Goal: Transaction & Acquisition: Purchase product/service

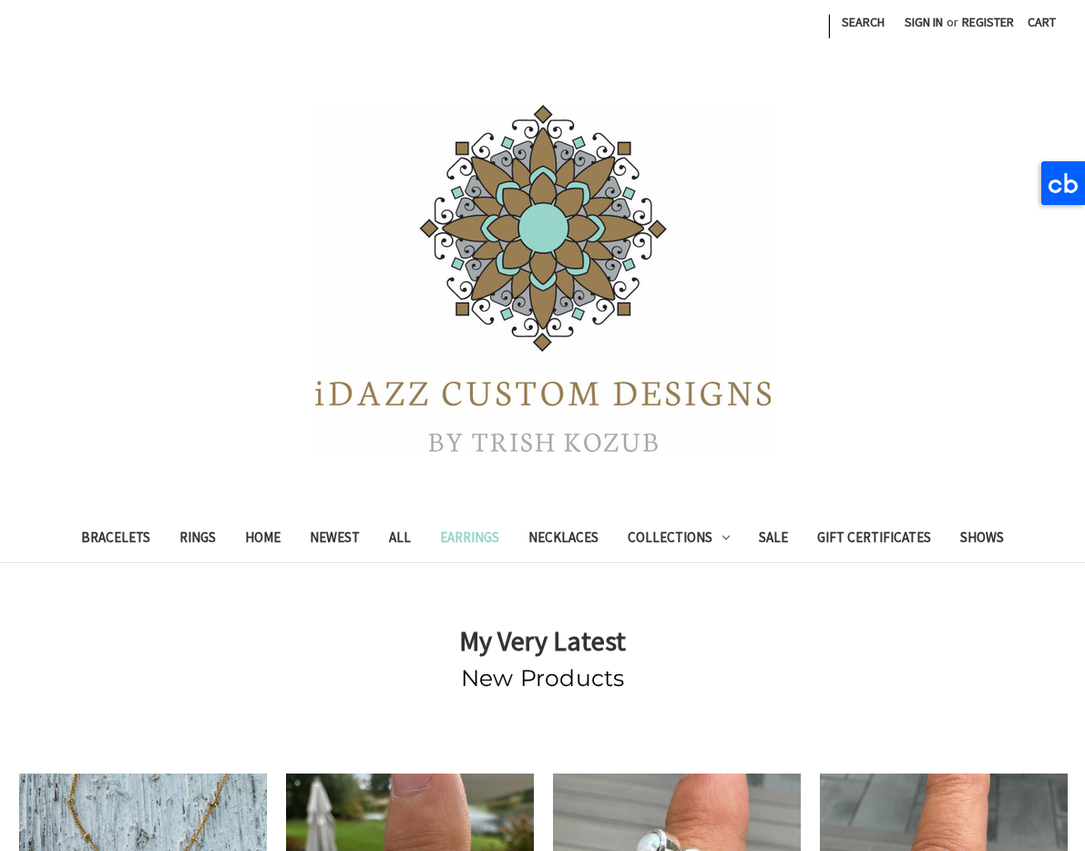
click at [465, 537] on link "Earrings" at bounding box center [470, 540] width 88 height 45
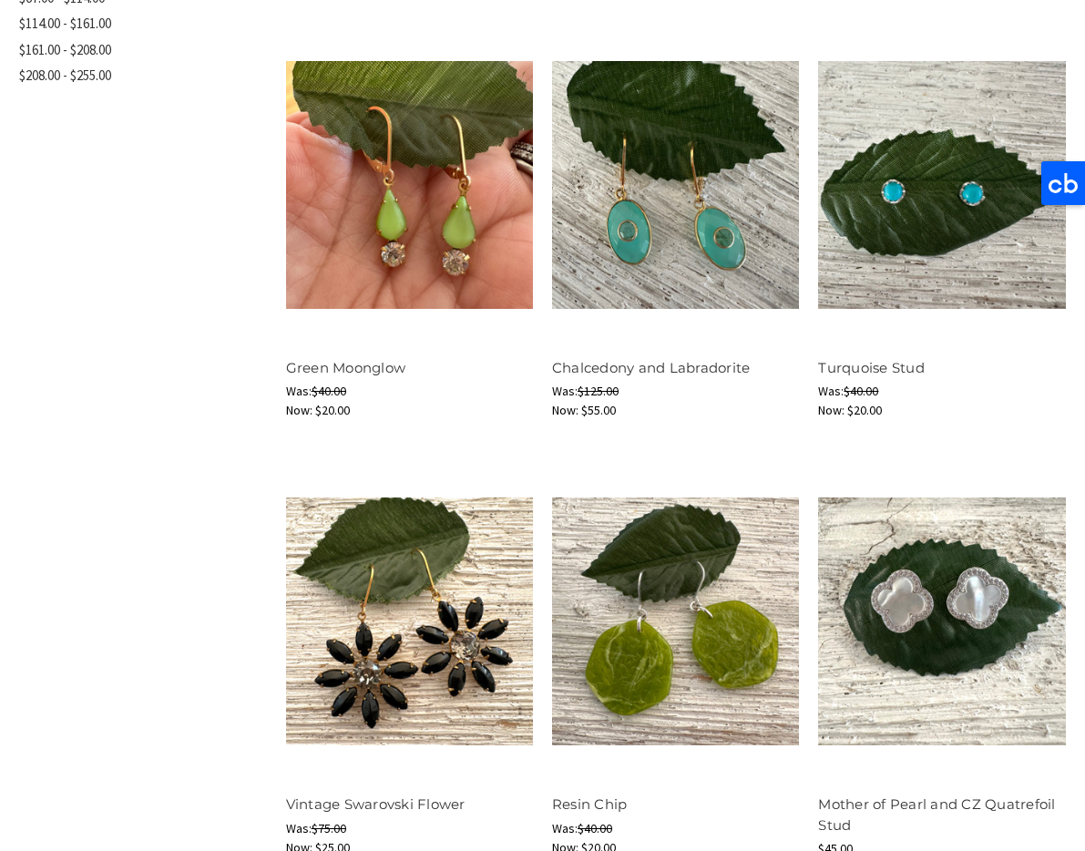
scroll to position [819, 0]
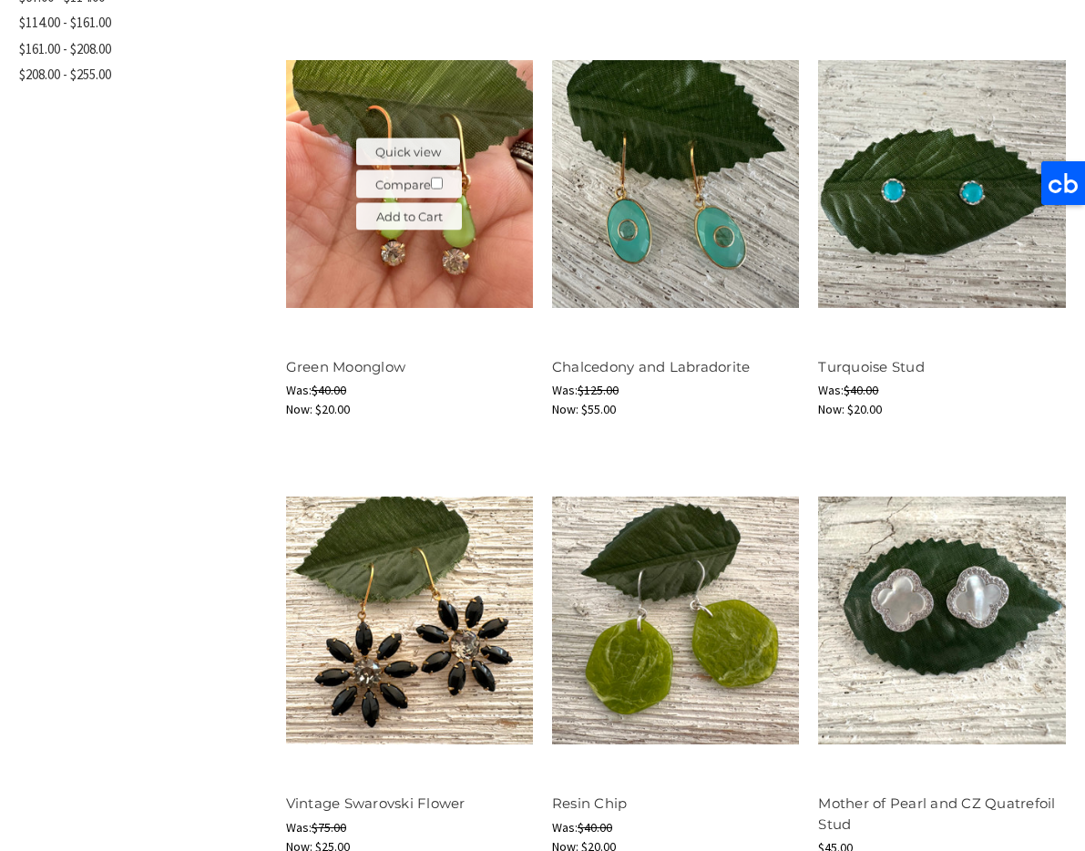
click at [411, 277] on img at bounding box center [409, 183] width 247 height 247
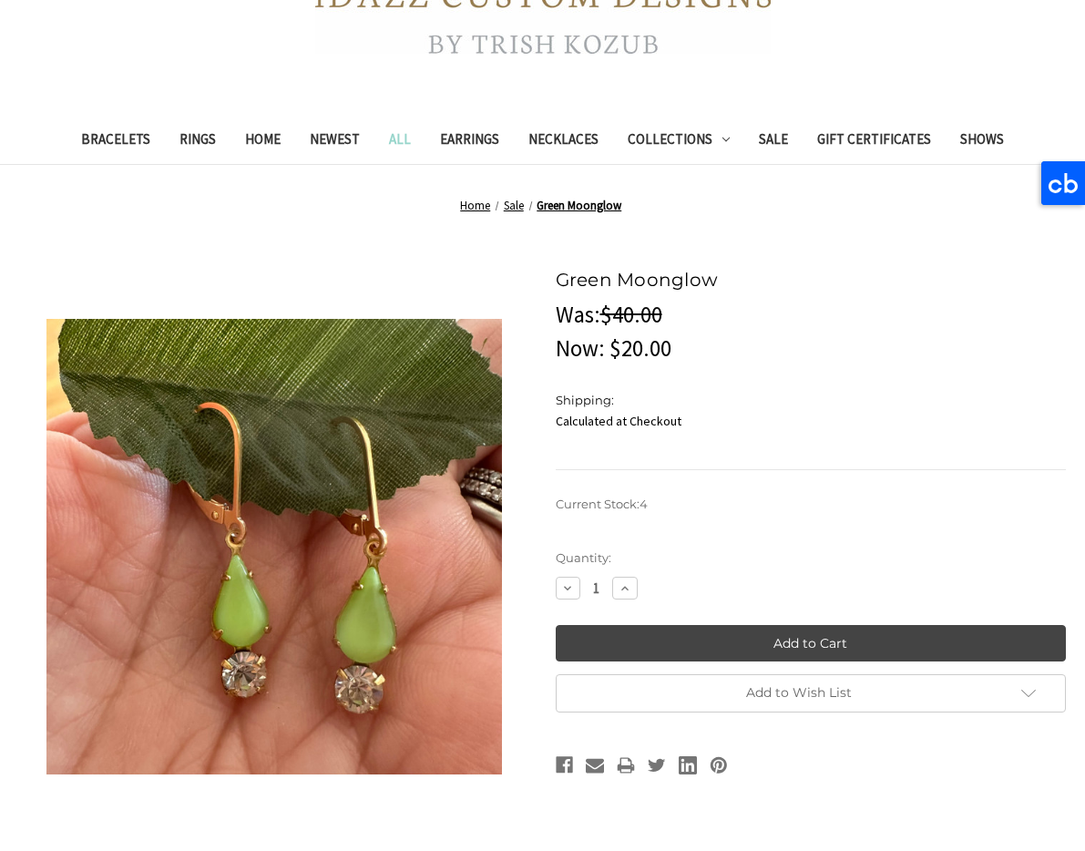
scroll to position [404, 0]
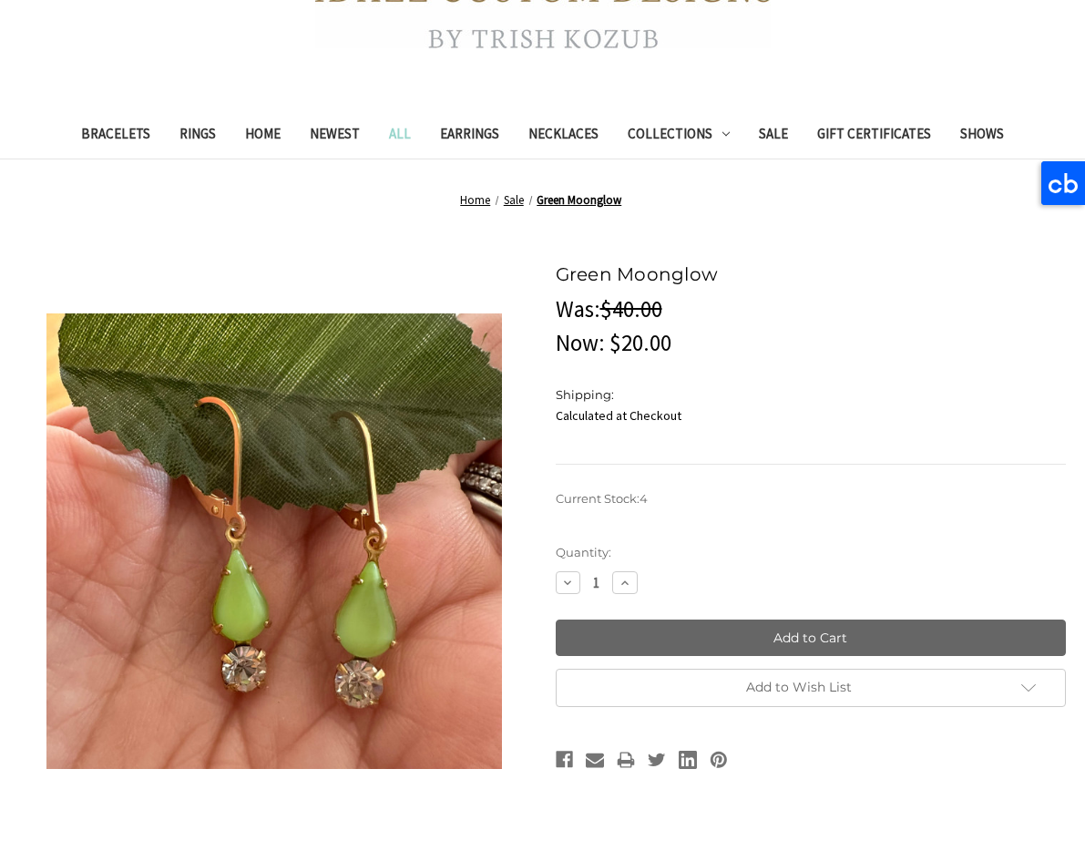
click at [794, 637] on input "Add to Cart" at bounding box center [811, 638] width 511 height 36
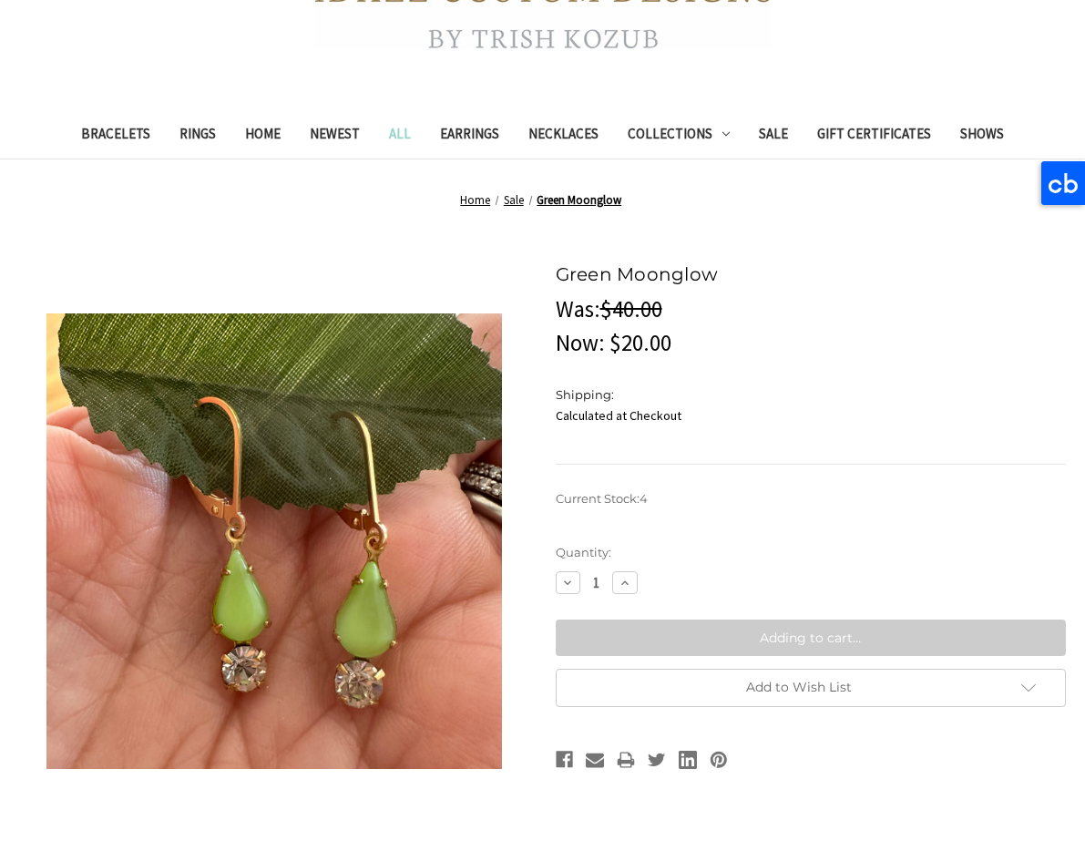
type input "Add to Cart"
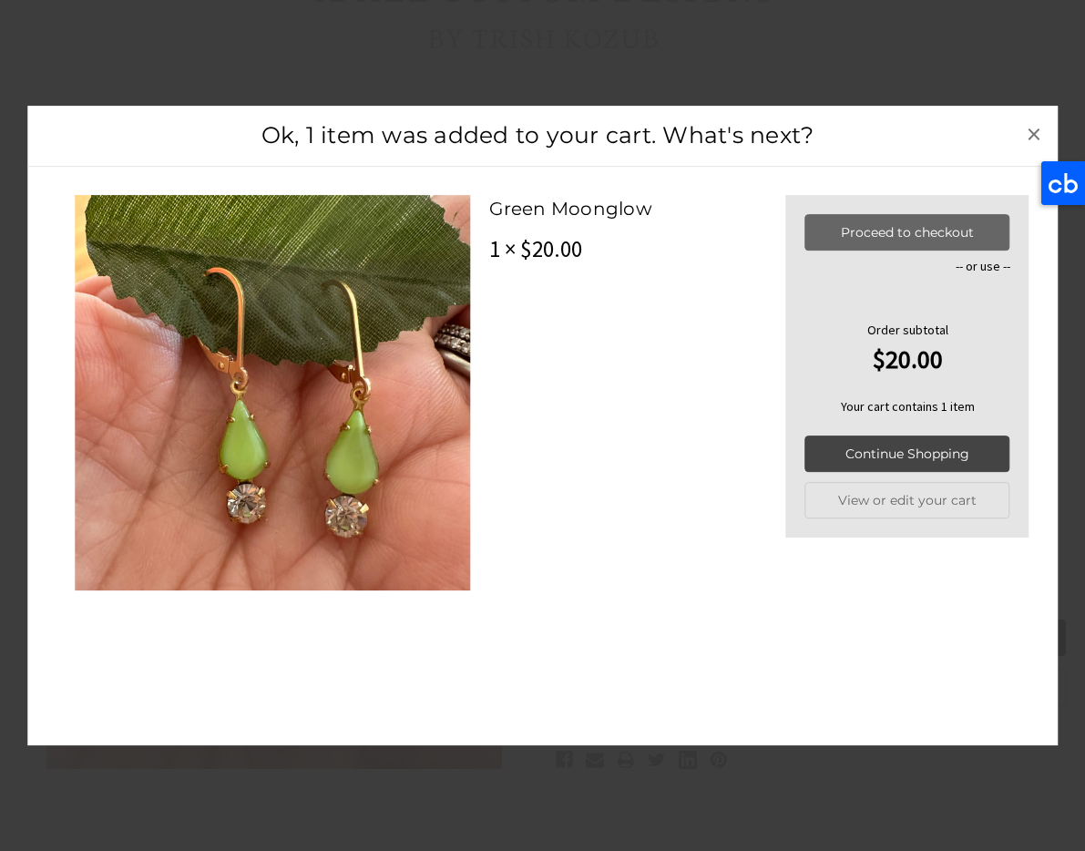
click at [935, 234] on link "Proceed to checkout" at bounding box center [908, 232] width 205 height 36
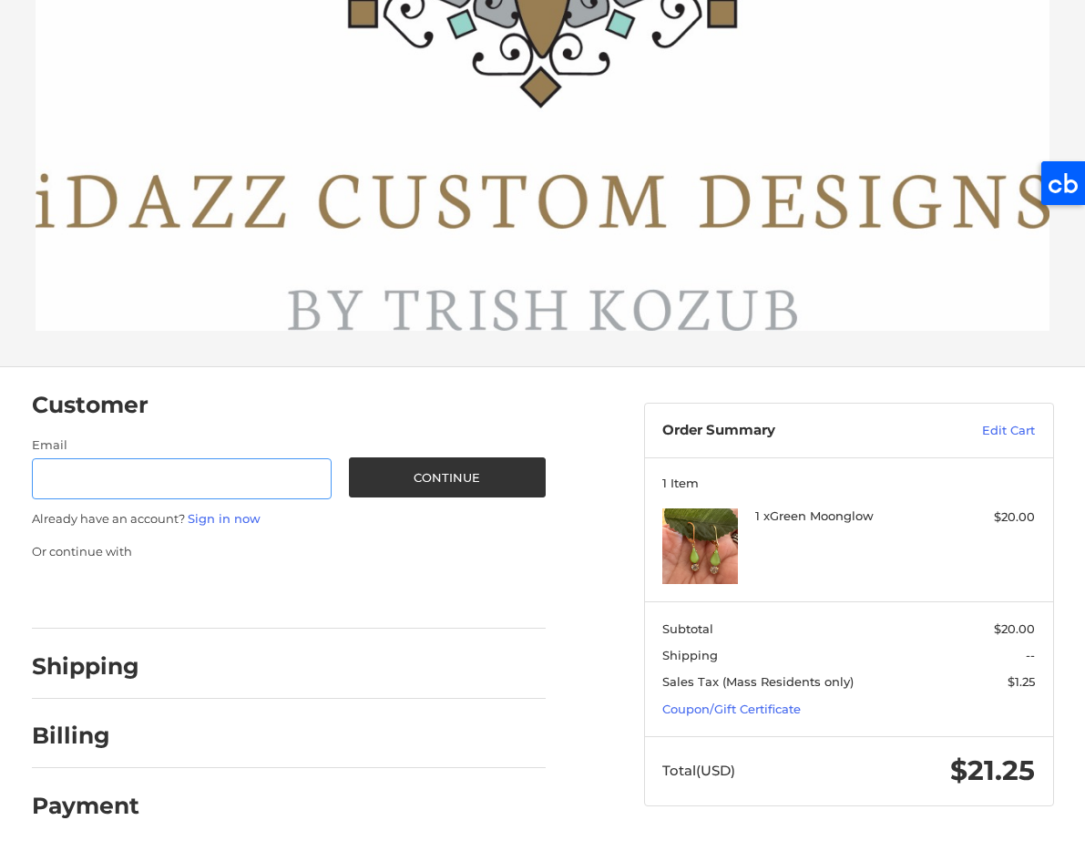
scroll to position [479, 0]
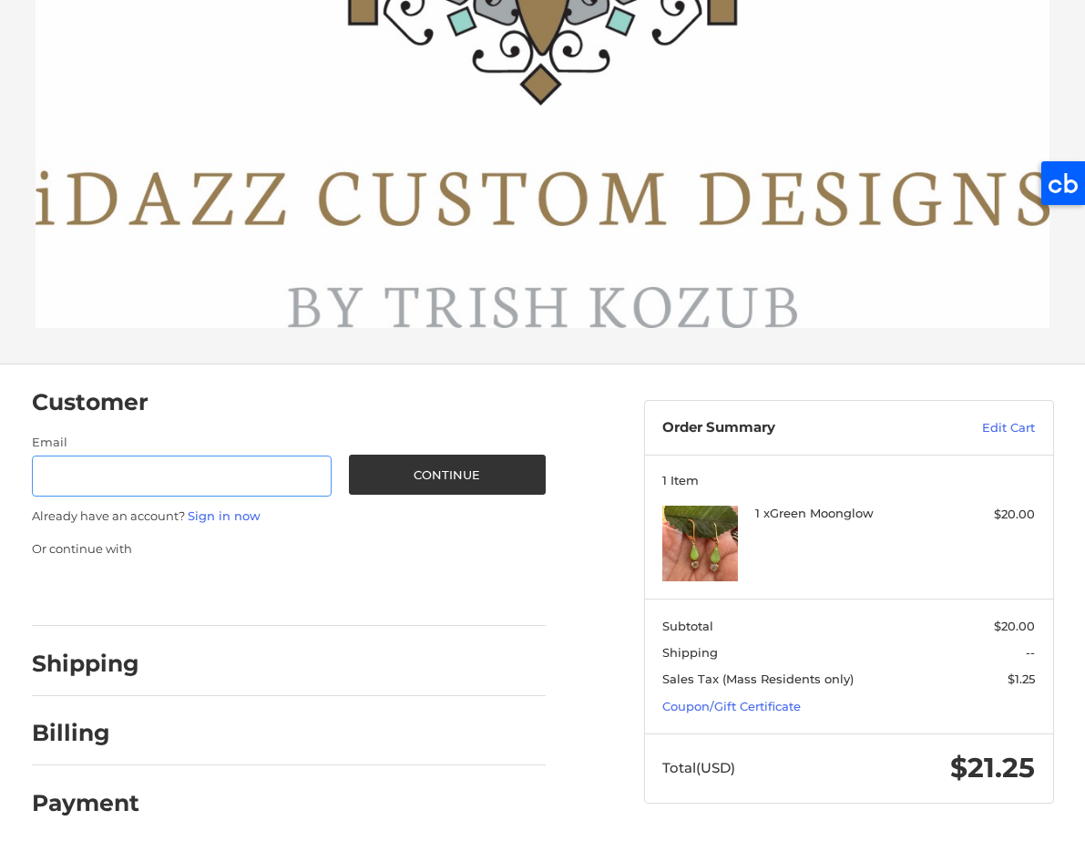
type input "[EMAIL_ADDRESS][DOMAIN_NAME]"
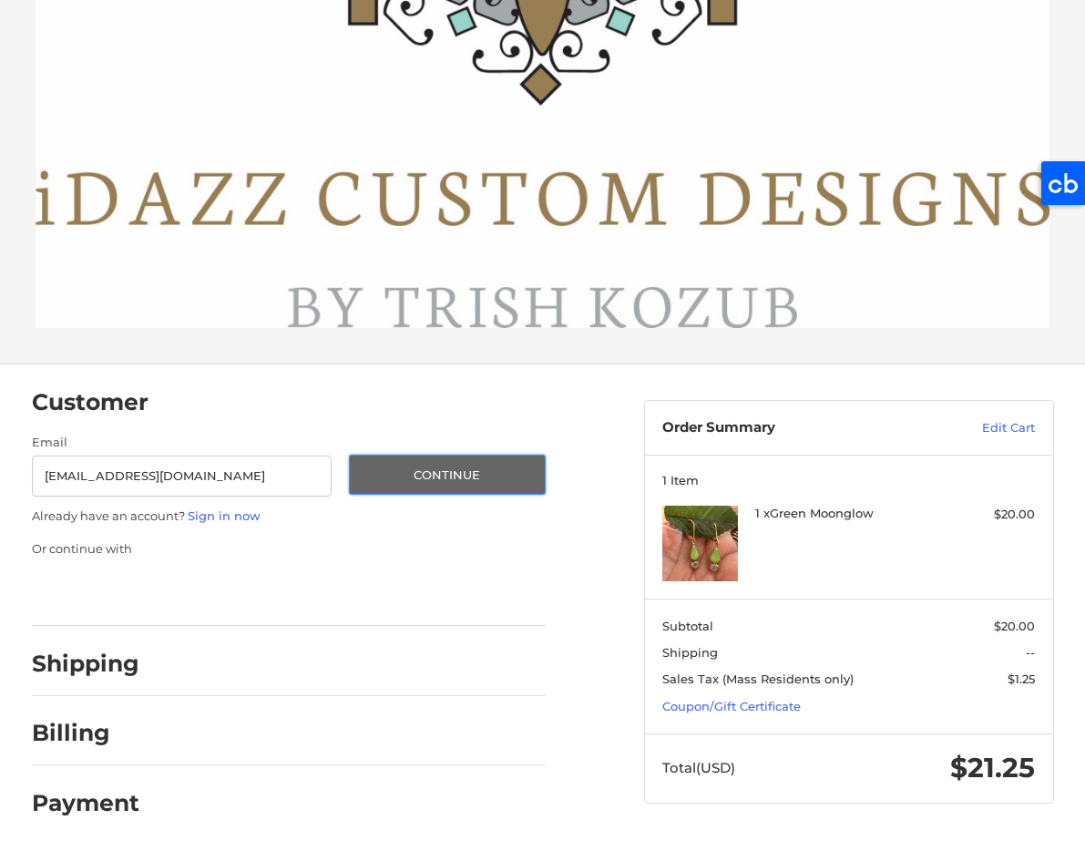
click at [502, 468] on button "Continue" at bounding box center [447, 475] width 197 height 40
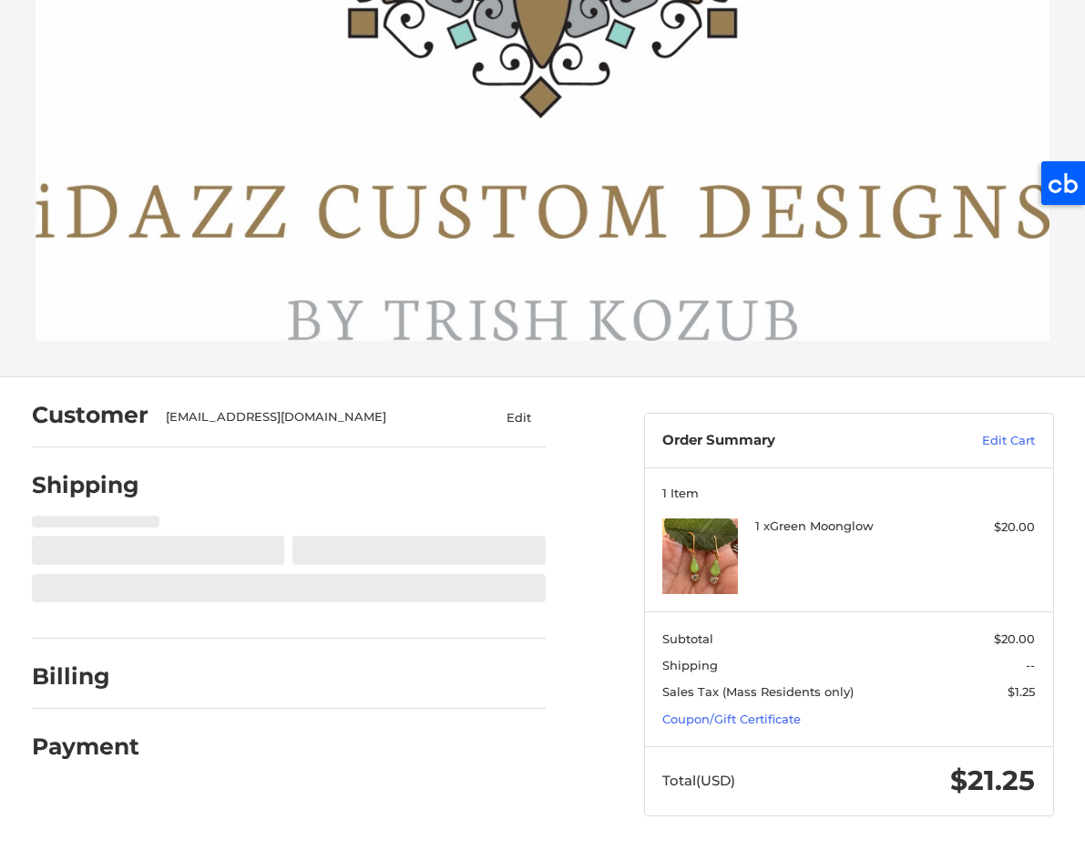
select select "US"
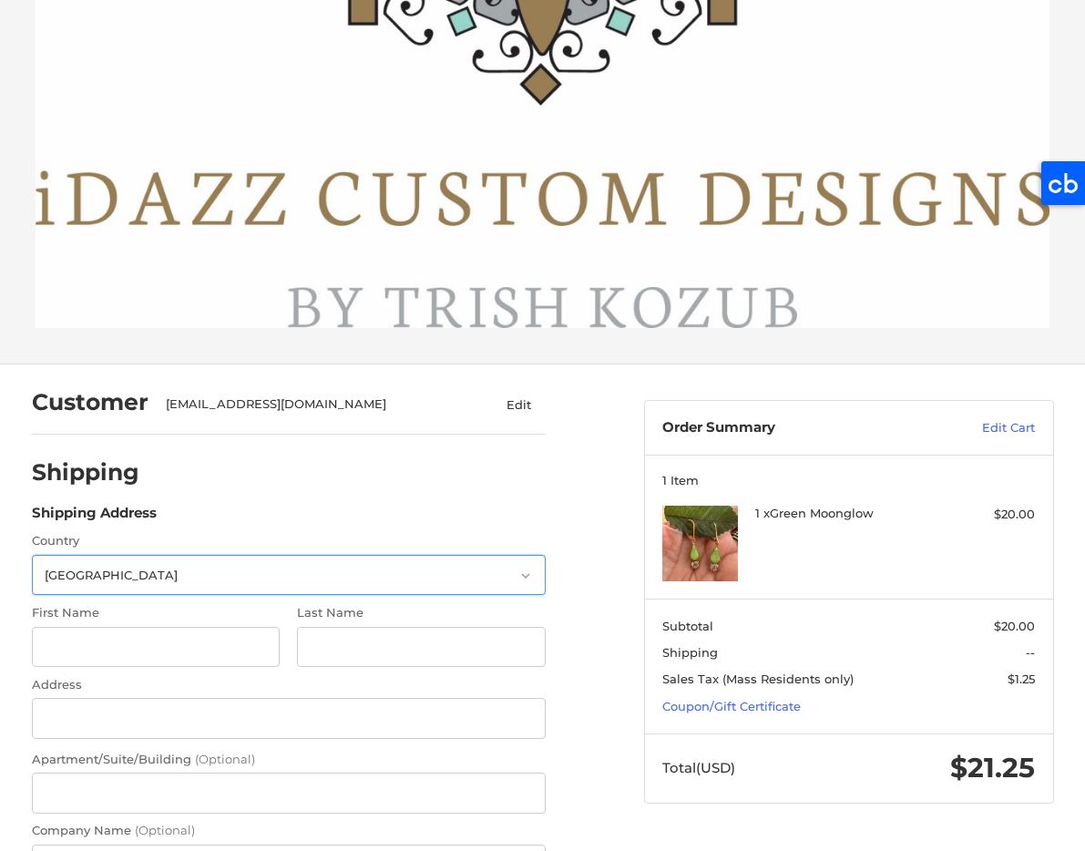
scroll to position [744, 0]
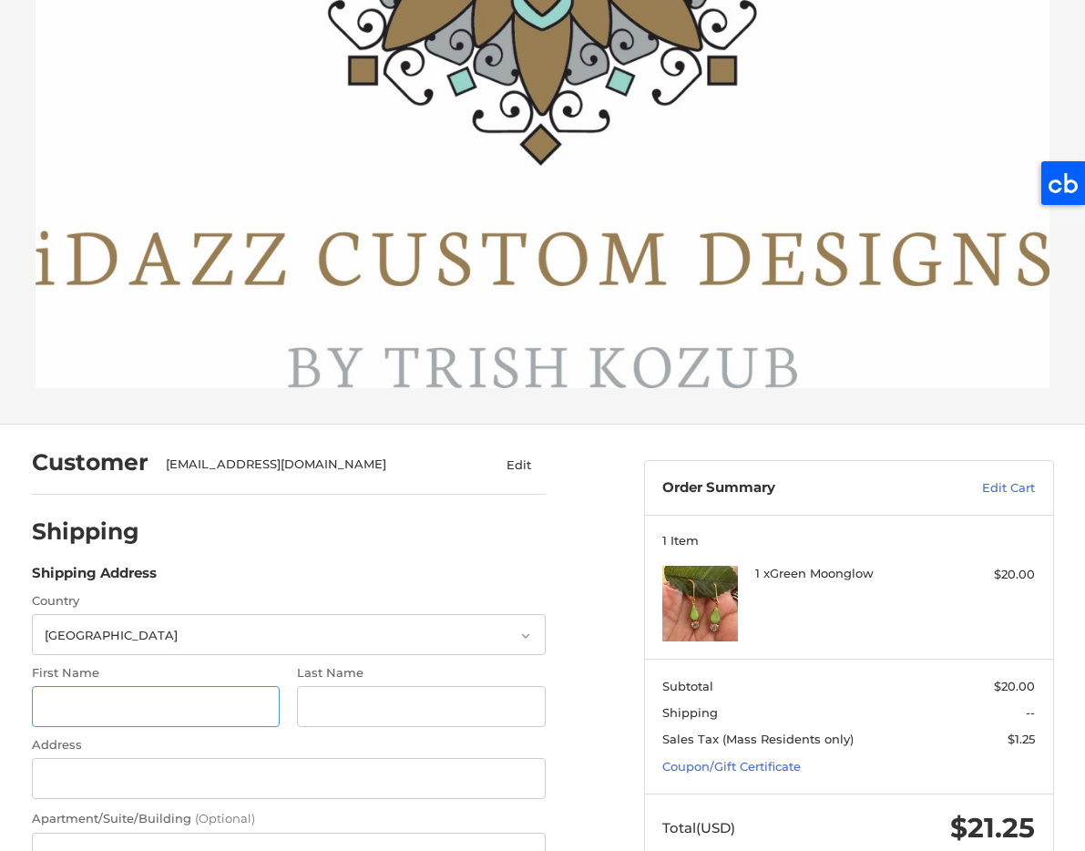
click at [197, 686] on input "First Name" at bounding box center [156, 706] width 248 height 41
type input "[PERSON_NAME]"
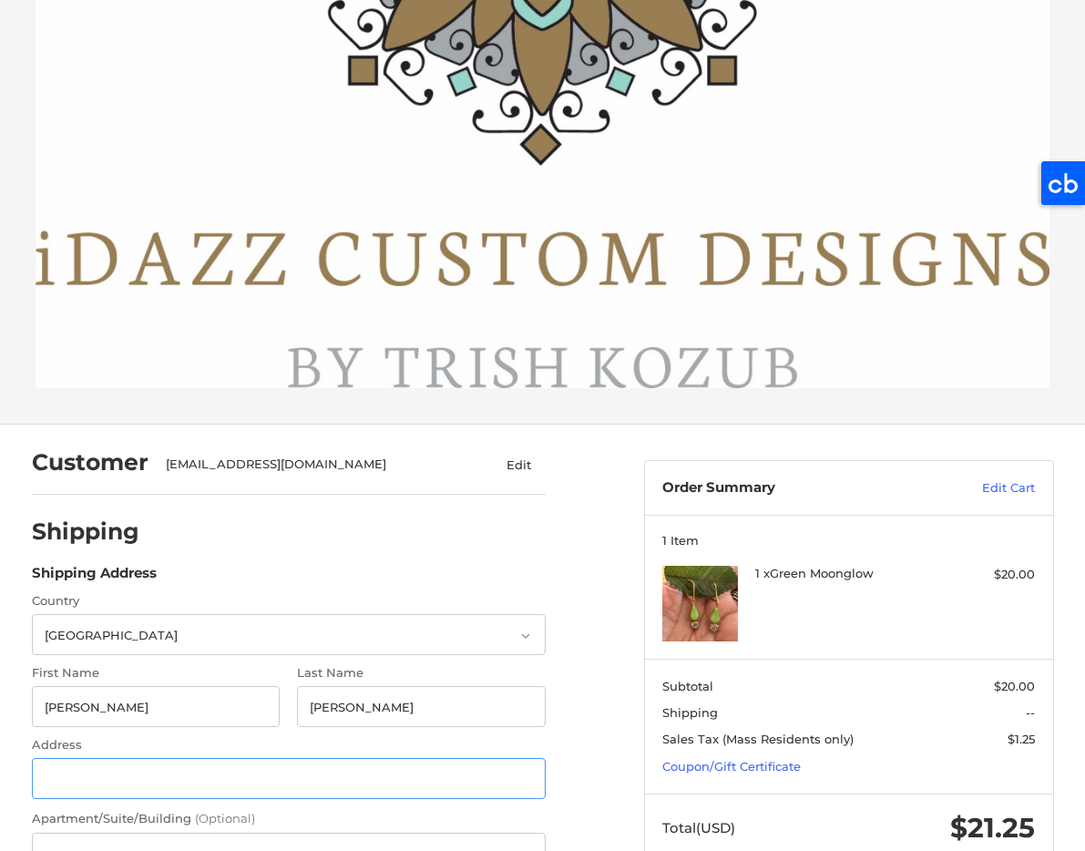
type input "[STREET_ADDRESS][PERSON_NAME]"
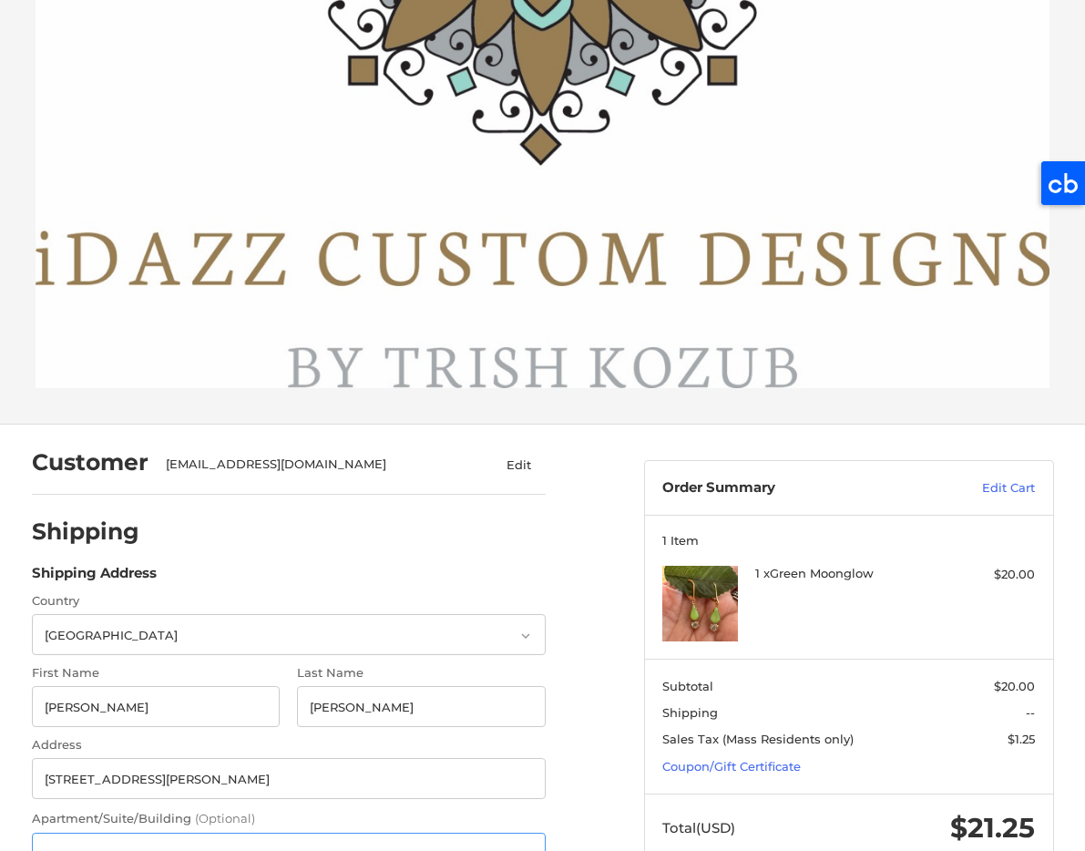
type input "Idazz Custom Designs"
type input "164667241"
type input "Mashpee"
select select "MA"
type input "02649"
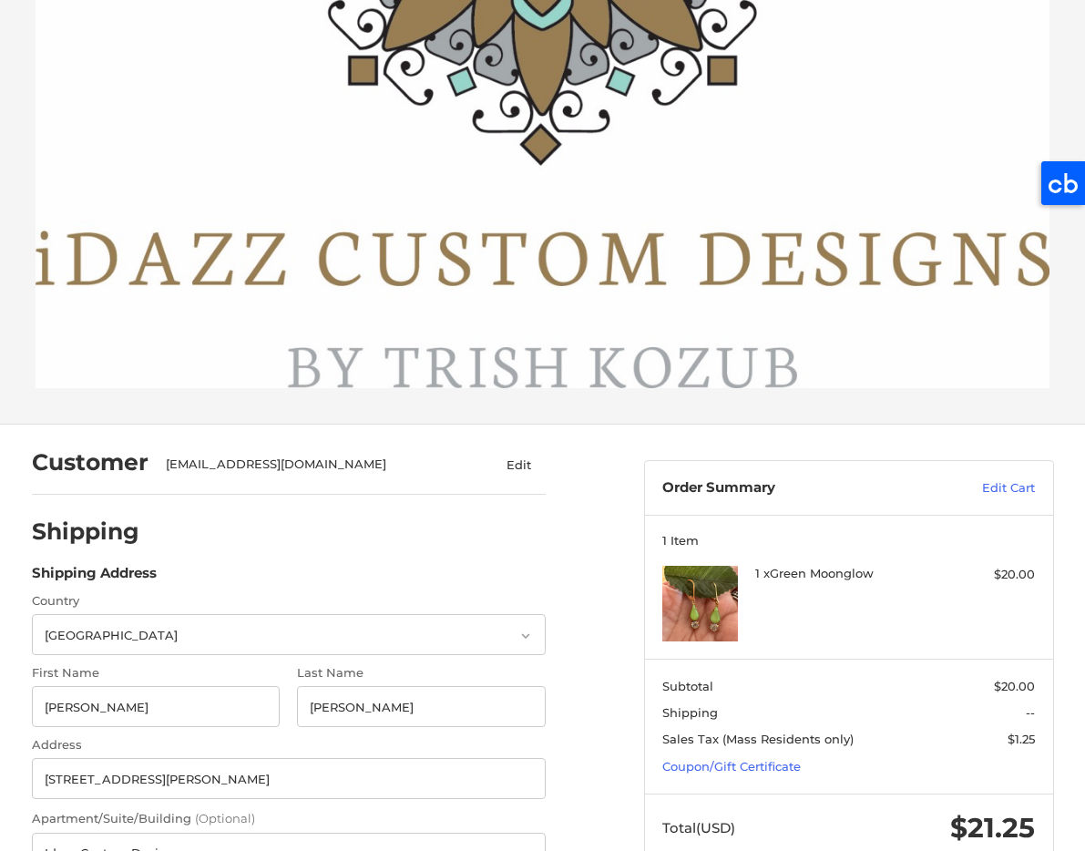
type input "15084799774"
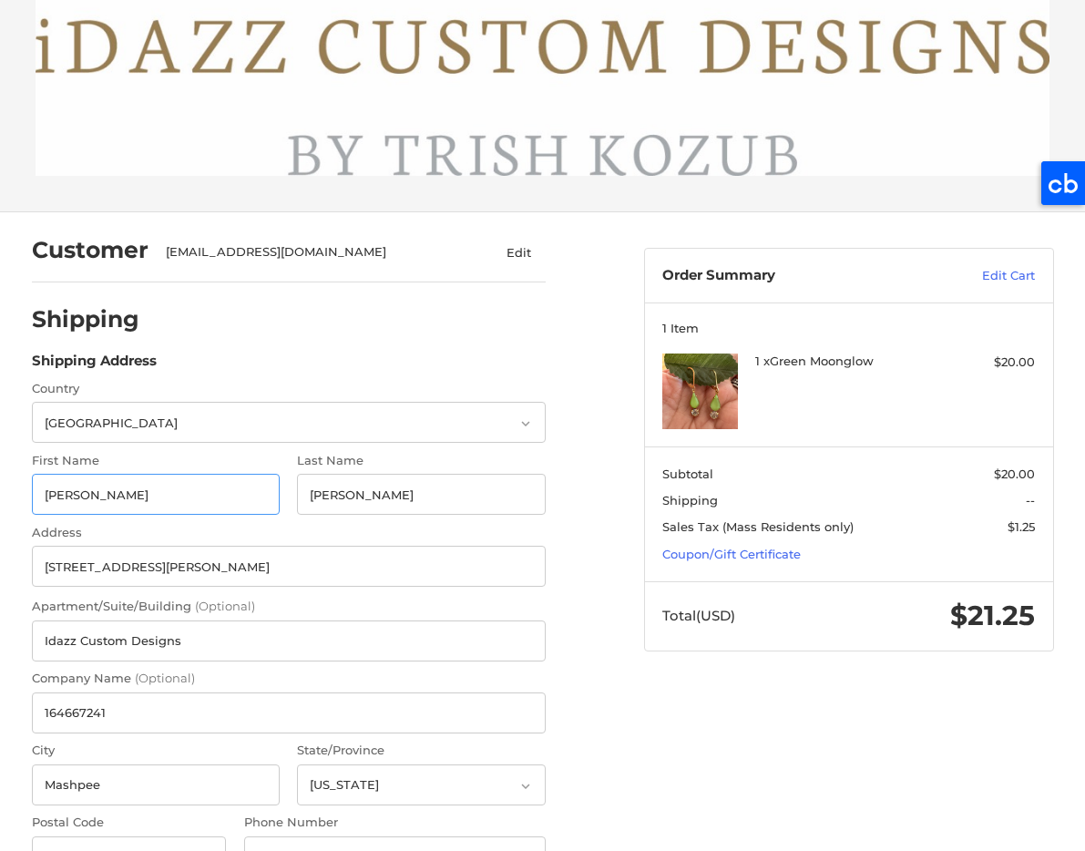
radio input "true"
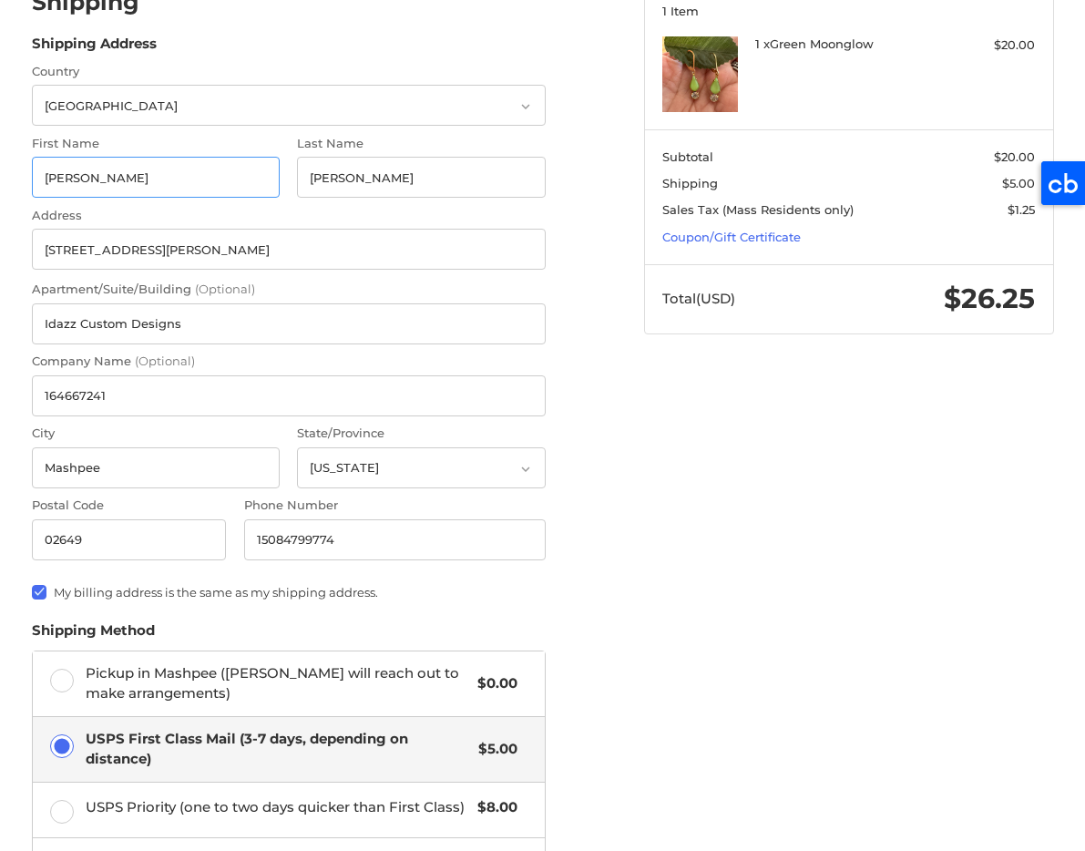
scroll to position [1321, 0]
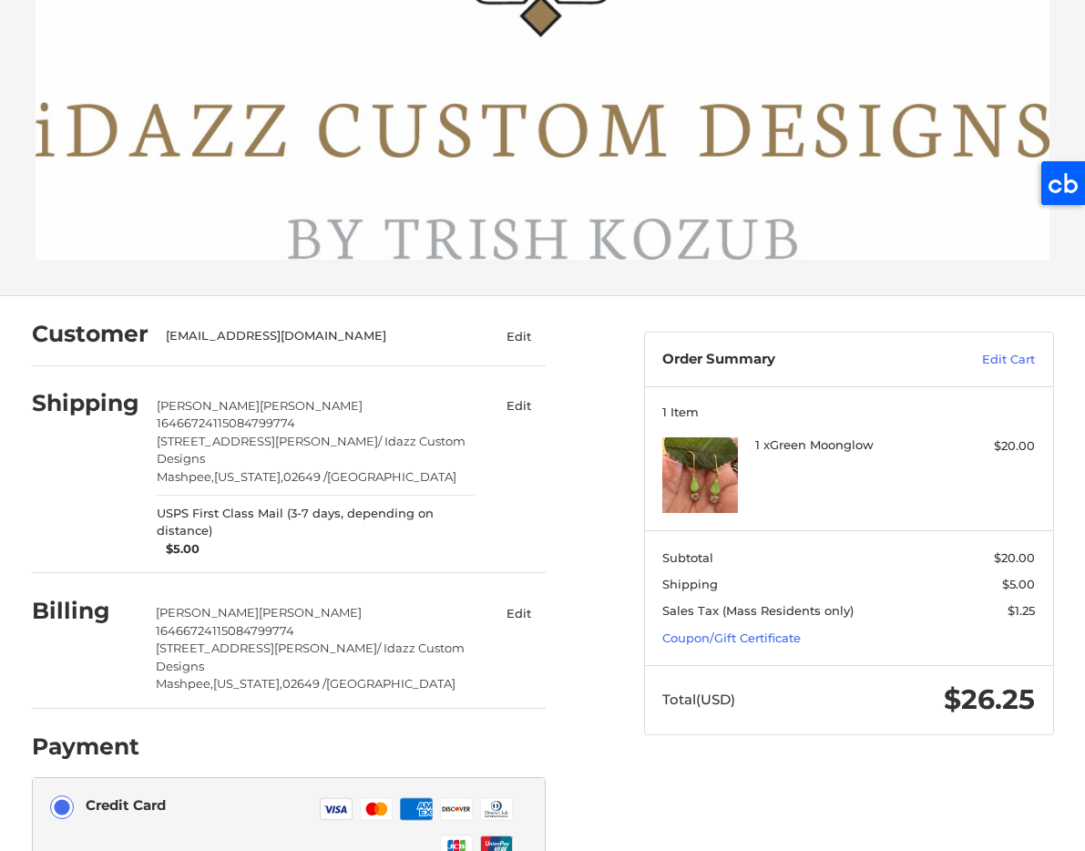
scroll to position [893, 0]
